Goal: Task Accomplishment & Management: Use online tool/utility

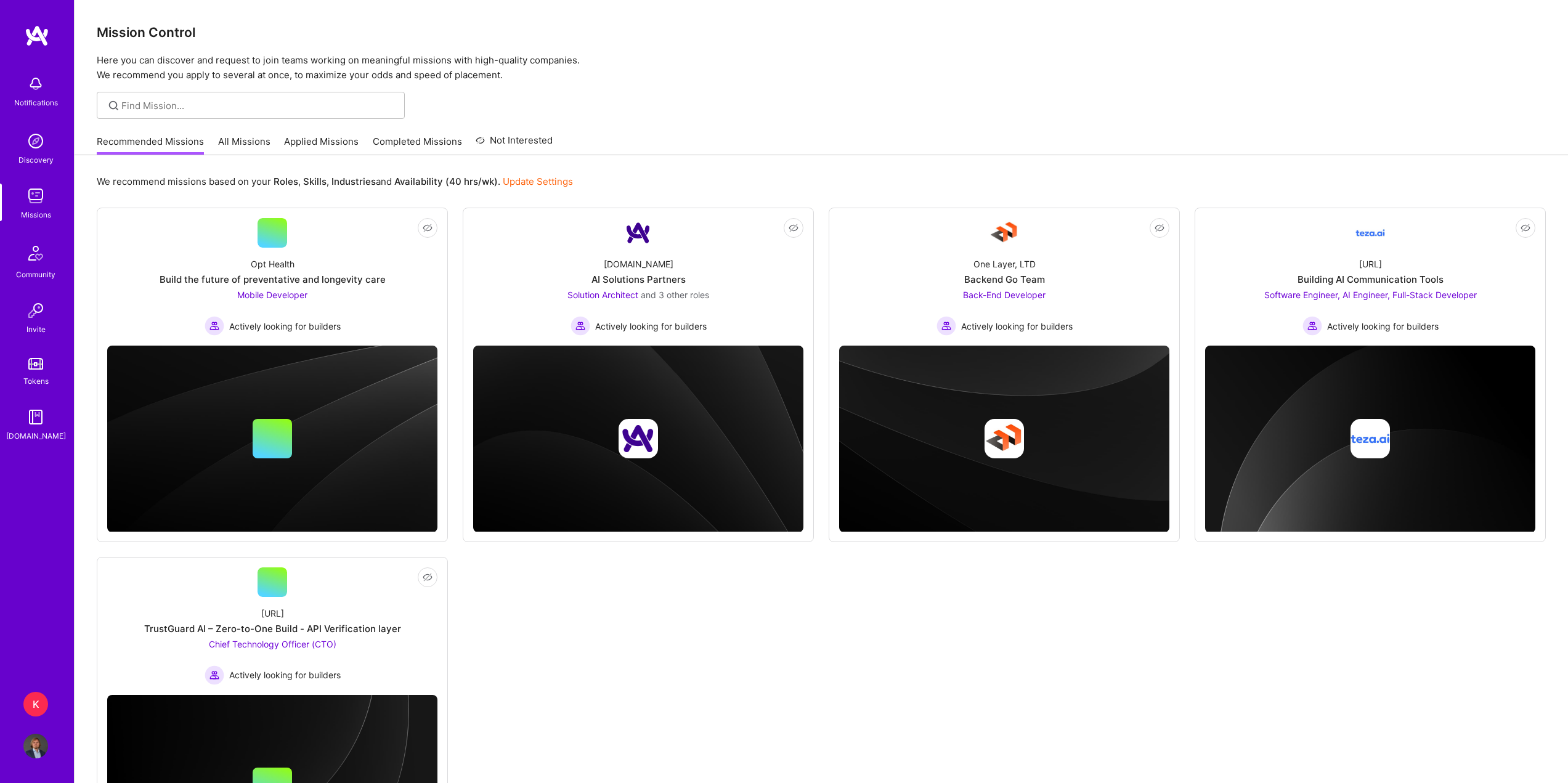
click at [305, 619] on div "[URL] TrustGuard AI – Zero-to-One Build - API Verification layer Chief Technolo…" at bounding box center [272, 640] width 330 height 88
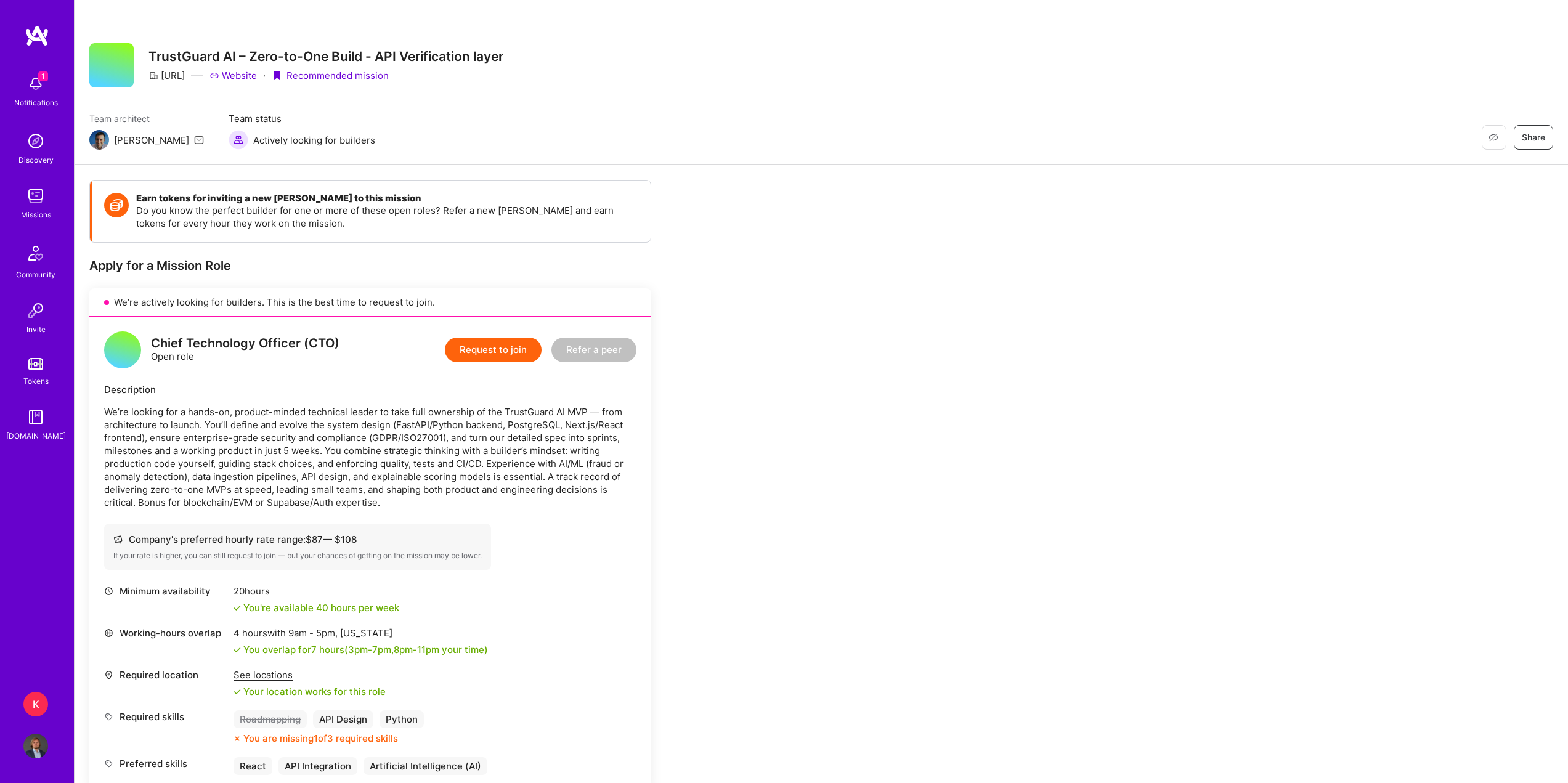
click at [46, 92] on img at bounding box center [36, 84] width 25 height 25
click at [39, 93] on div "1 Notifications Discovery Missions Community Invite Tokens [DOMAIN_NAME]" at bounding box center [37, 255] width 74 height 373
click at [48, 40] on img at bounding box center [37, 36] width 25 height 22
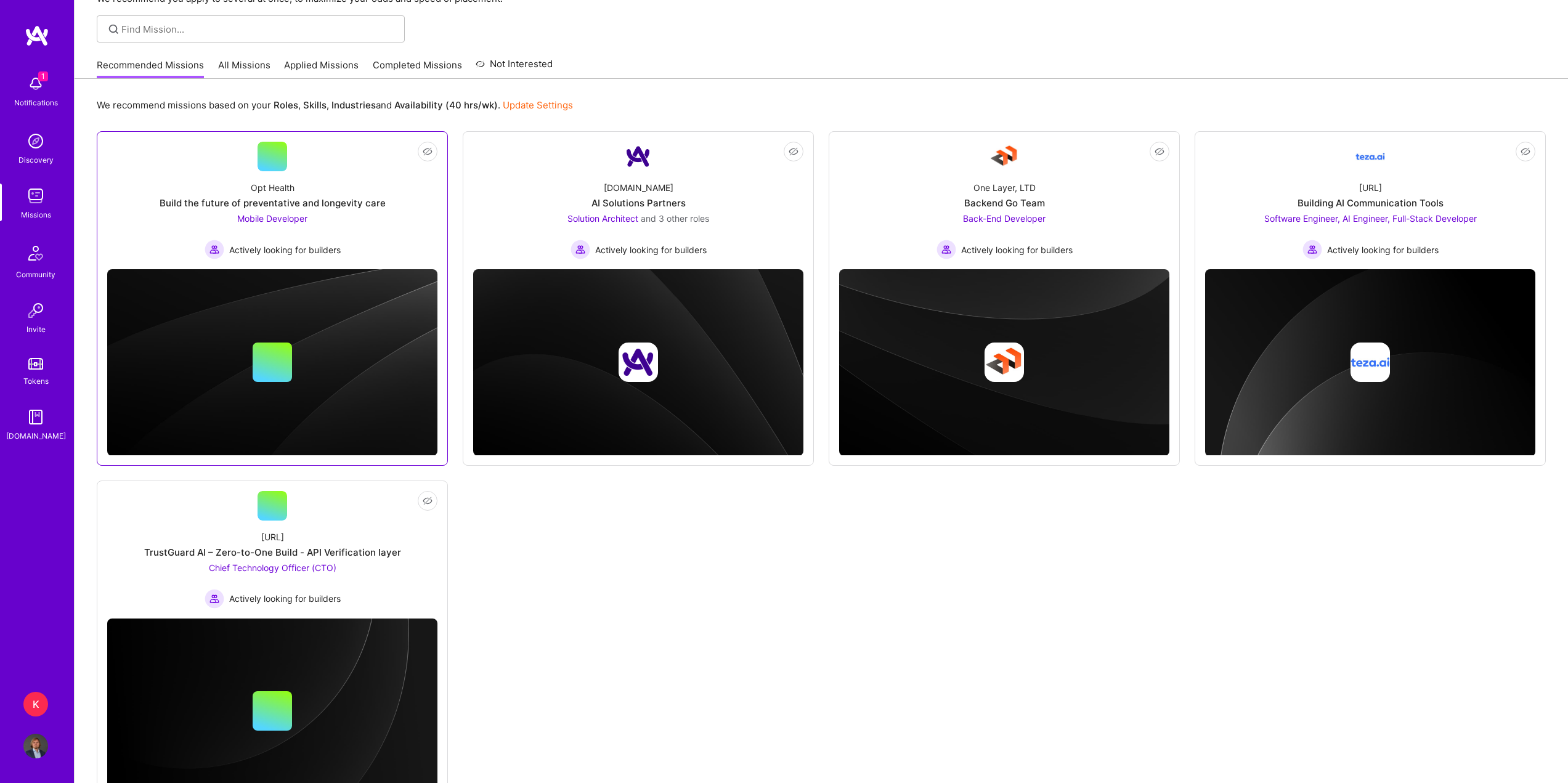
scroll to position [138, 0]
